Goal: Information Seeking & Learning: Compare options

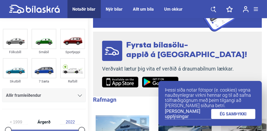
scroll to position [78, 0]
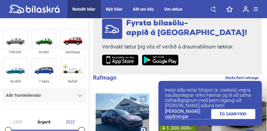
click at [235, 114] on link "ÉG SAMÞYKKI" at bounding box center [233, 114] width 45 height 10
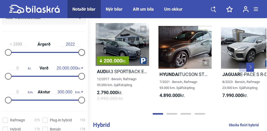
drag, startPoint x: 78, startPoint y: 55, endPoint x: 83, endPoint y: 54, distance: 5.3
click at [83, 54] on div "1999 Árgerð 2022" at bounding box center [44, 47] width 84 height 24
click at [82, 52] on div at bounding box center [81, 52] width 7 height 7
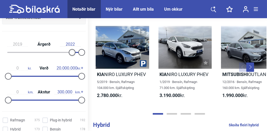
type input "2020"
drag, startPoint x: 9, startPoint y: 50, endPoint x: 73, endPoint y: 50, distance: 64.2
click at [73, 50] on div at bounding box center [75, 52] width 7 height 7
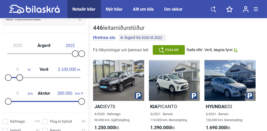
drag, startPoint x: 74, startPoint y: 76, endPoint x: 11, endPoint y: 76, distance: 62.4
click at [16, 76] on div at bounding box center [19, 77] width 7 height 7
type input "3.000.000"
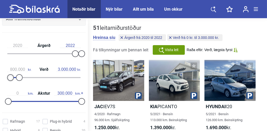
type input "900.000"
drag, startPoint x: 9, startPoint y: 76, endPoint x: 12, endPoint y: 76, distance: 3.4
click at [12, 76] on div at bounding box center [11, 77] width 7 height 7
type input "70.000"
drag, startPoint x: 80, startPoint y: 101, endPoint x: 25, endPoint y: 98, distance: 55.0
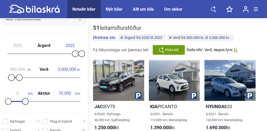
click at [25, 98] on div at bounding box center [25, 101] width 7 height 7
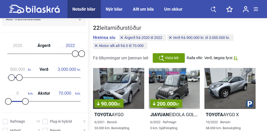
scroll to position [103, 0]
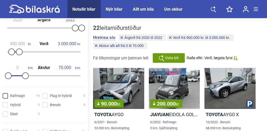
click at [10, 94] on input "Rafmagn 14" at bounding box center [21, 95] width 37 height 5
checkbox input "true"
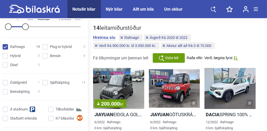
scroll to position [155, 0]
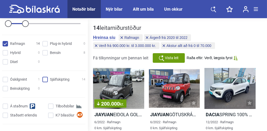
click at [44, 80] on input "Sjálfskipting 14" at bounding box center [64, 79] width 43 height 5
checkbox input "true"
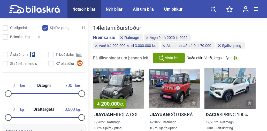
scroll to position [207, 0]
type input "278"
drag, startPoint x: 77, startPoint y: 92, endPoint x: 35, endPoint y: 92, distance: 42.4
click at [35, 92] on div at bounding box center [37, 93] width 7 height 7
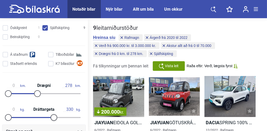
type input "317"
drag, startPoint x: 77, startPoint y: 117, endPoint x: 12, endPoint y: 114, distance: 65.0
click at [50, 115] on div at bounding box center [53, 117] width 7 height 7
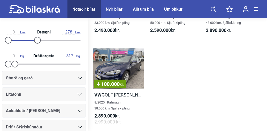
scroll to position [181, 0]
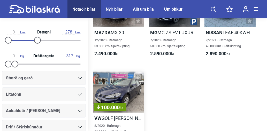
click at [127, 97] on div "100.000 kr." at bounding box center [118, 91] width 51 height 41
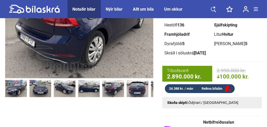
scroll to position [26, 0]
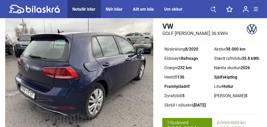
click at [144, 68] on img at bounding box center [79, 74] width 148 height 112
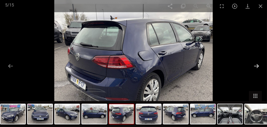
click at [254, 66] on button at bounding box center [256, 66] width 11 height 10
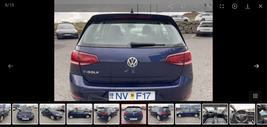
click at [254, 66] on button at bounding box center [256, 66] width 11 height 10
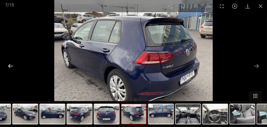
click at [9, 67] on button at bounding box center [10, 66] width 11 height 10
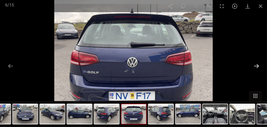
click at [256, 64] on button at bounding box center [256, 66] width 11 height 10
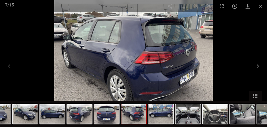
click at [256, 64] on button at bounding box center [256, 66] width 11 height 10
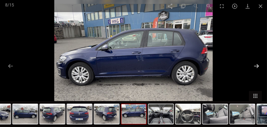
click at [256, 64] on button at bounding box center [256, 66] width 11 height 10
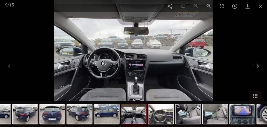
click at [257, 64] on button at bounding box center [256, 66] width 11 height 10
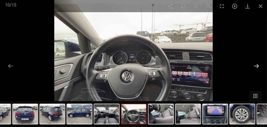
click at [257, 64] on button at bounding box center [256, 66] width 11 height 10
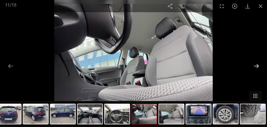
click at [257, 64] on button at bounding box center [256, 66] width 11 height 10
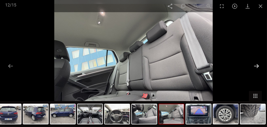
click at [257, 64] on button at bounding box center [256, 66] width 11 height 10
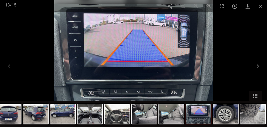
click at [257, 64] on button at bounding box center [256, 66] width 11 height 10
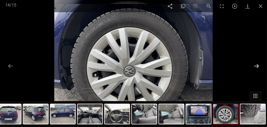
click at [257, 64] on button at bounding box center [256, 66] width 11 height 10
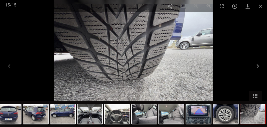
click at [258, 64] on button at bounding box center [256, 66] width 11 height 10
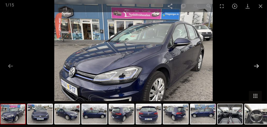
click at [258, 64] on button at bounding box center [256, 66] width 11 height 10
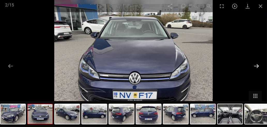
click at [258, 64] on button at bounding box center [256, 66] width 11 height 10
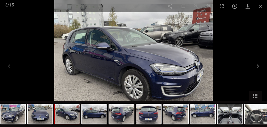
click at [258, 64] on button at bounding box center [256, 66] width 11 height 10
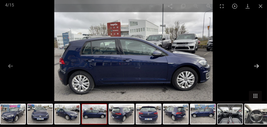
click at [258, 64] on button at bounding box center [256, 66] width 11 height 10
click at [262, 7] on span at bounding box center [260, 6] width 13 height 12
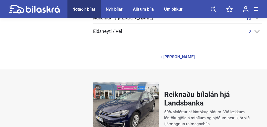
scroll to position [388, 0]
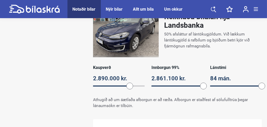
drag, startPoint x: 172, startPoint y: 86, endPoint x: 209, endPoint y: 84, distance: 37.6
click at [209, 84] on div "Kaupverð 2.890.000 kr. 2890000 Innborgun 99% 2.861.100 kr. 99 Lánstími 84 mán. …" at bounding box center [177, 78] width 169 height 27
drag, startPoint x: 257, startPoint y: 84, endPoint x: 244, endPoint y: 81, distance: 13.6
click at [245, 82] on div "Lánstími 30 mán. 60" at bounding box center [236, 78] width 52 height 27
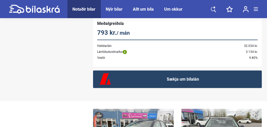
scroll to position [492, 0]
